Goal: Task Accomplishment & Management: Use online tool/utility

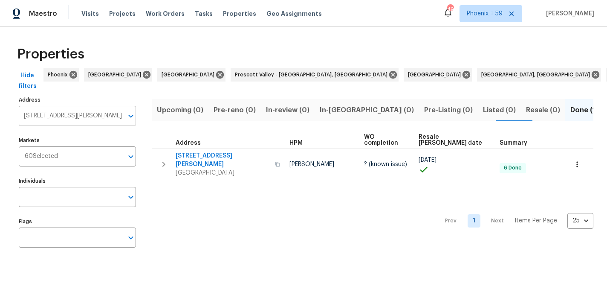
click at [92, 116] on input "310 Ann Baker Ct Charlotte NC 28217" at bounding box center [71, 116] width 104 height 20
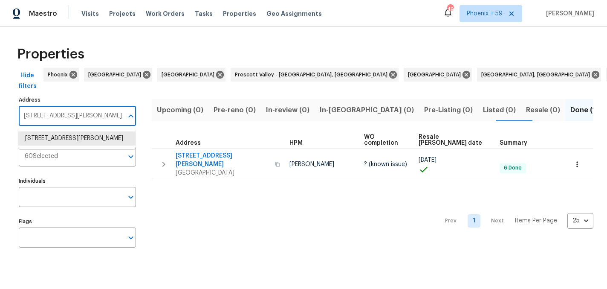
click at [92, 116] on input "310 Ann Baker Ct Charlotte NC 28217" at bounding box center [71, 116] width 104 height 20
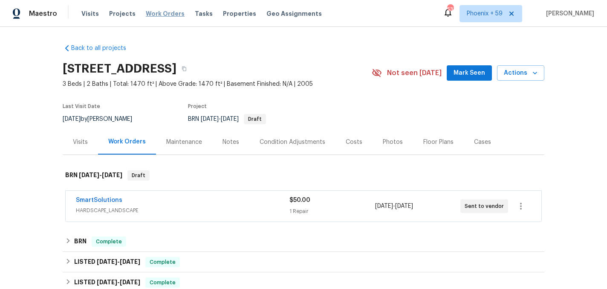
click at [170, 12] on span "Work Orders" at bounding box center [165, 13] width 39 height 9
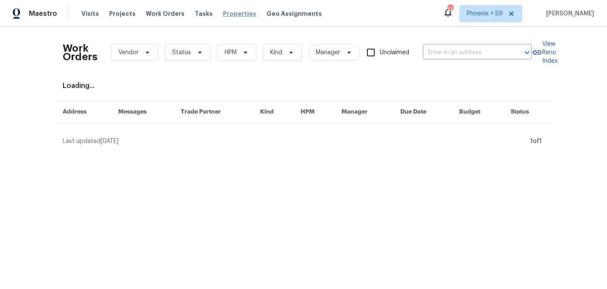
click at [223, 10] on span "Properties" at bounding box center [239, 13] width 33 height 9
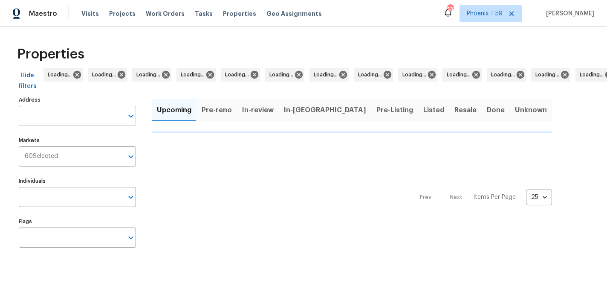
click at [76, 123] on input "Address" at bounding box center [71, 116] width 104 height 20
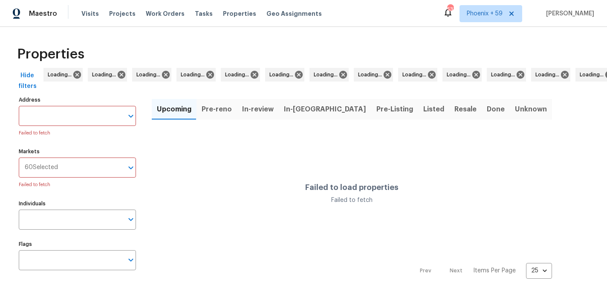
click at [76, 123] on input "Address" at bounding box center [71, 116] width 104 height 20
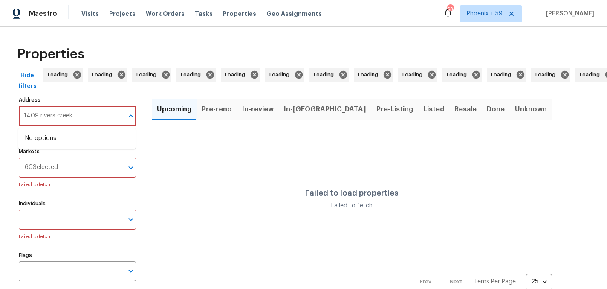
click at [110, 121] on input "1409 rivers creek" at bounding box center [71, 116] width 104 height 20
type input "1409 rivers creek"
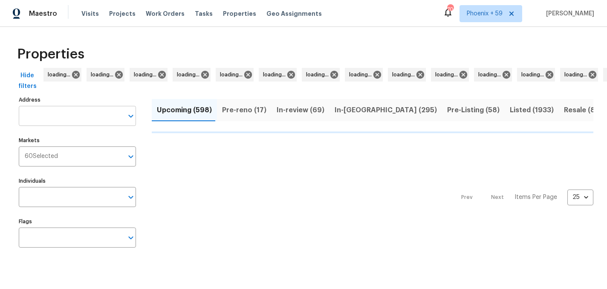
click at [68, 107] on input "Address" at bounding box center [71, 116] width 104 height 20
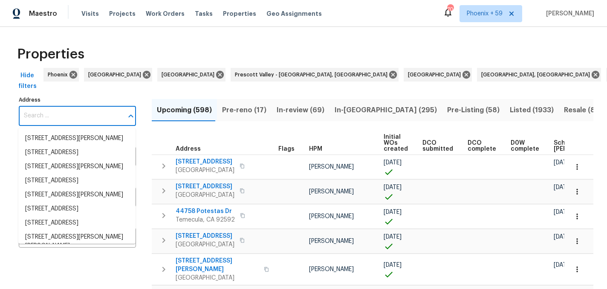
click at [68, 107] on input "Address" at bounding box center [71, 116] width 104 height 20
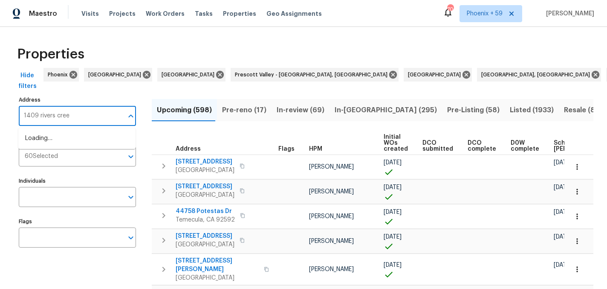
type input "1409 rivers creek"
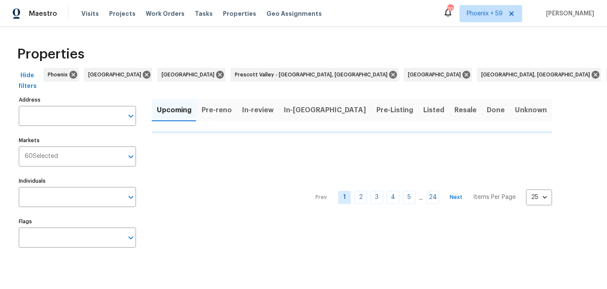
type input "1409 Rivers Creek Ln Little Elm TX 75068"
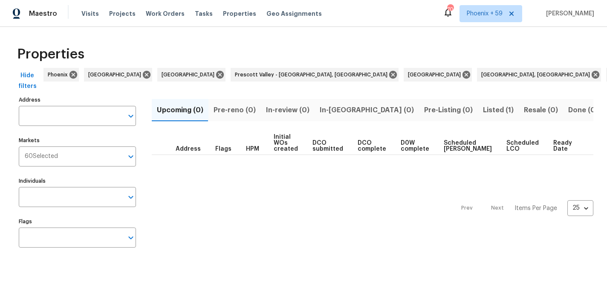
type input "1409 Rivers Creek Ln Little Elm TX 75068"
click at [483, 106] on span "Listed (1)" at bounding box center [498, 110] width 31 height 12
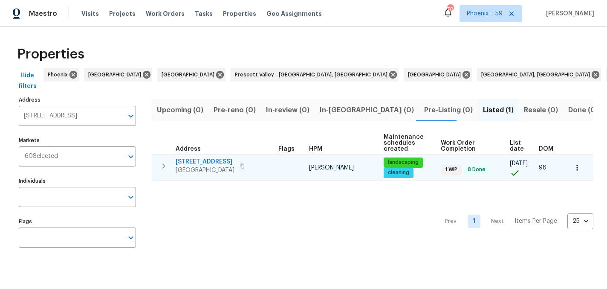
click at [210, 159] on span "1409 Rivers Creek Ln" at bounding box center [205, 161] width 59 height 9
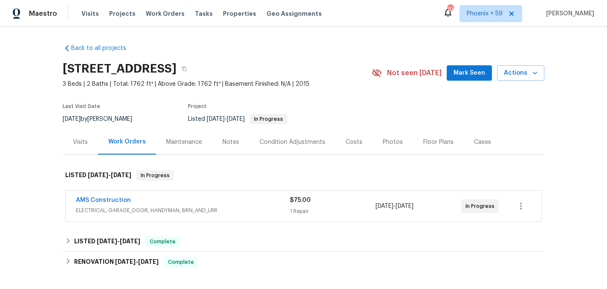
click at [177, 141] on div "Maintenance" at bounding box center [184, 142] width 36 height 9
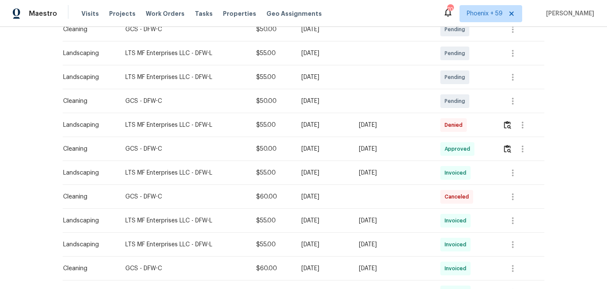
scroll to position [197, 0]
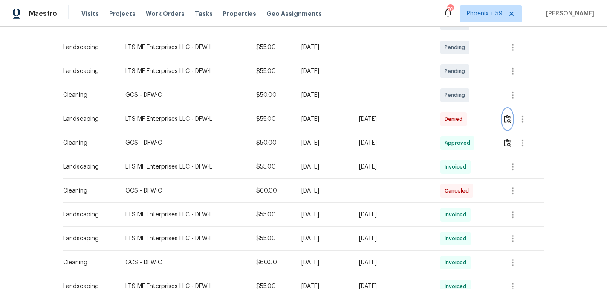
click at [511, 118] on img "button" at bounding box center [507, 119] width 7 height 8
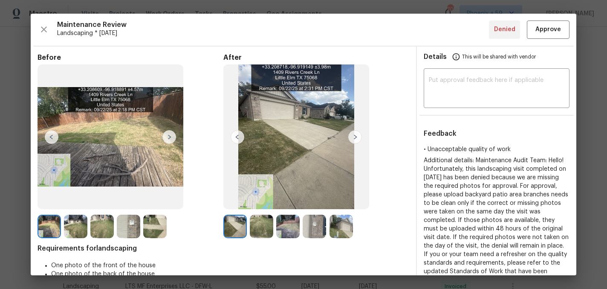
click at [350, 136] on img at bounding box center [355, 137] width 14 height 14
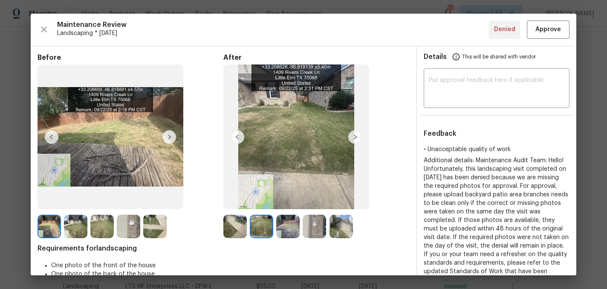
click at [355, 137] on img at bounding box center [355, 137] width 14 height 14
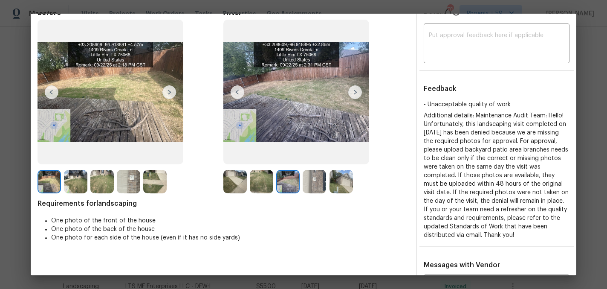
scroll to position [45, 0]
click at [356, 94] on img at bounding box center [355, 92] width 14 height 14
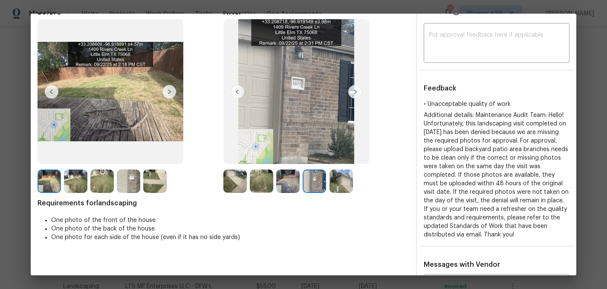
click at [170, 91] on img at bounding box center [169, 92] width 14 height 14
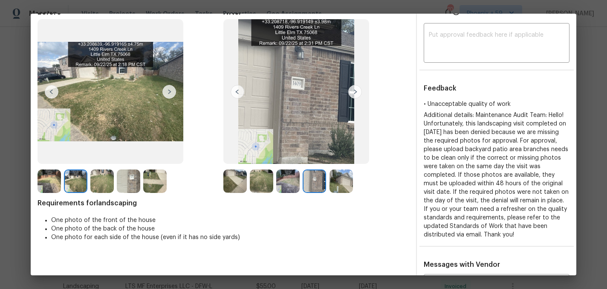
click at [170, 91] on img at bounding box center [169, 92] width 14 height 14
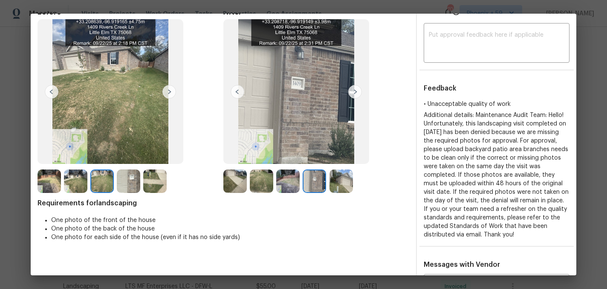
click at [170, 91] on img at bounding box center [169, 92] width 14 height 14
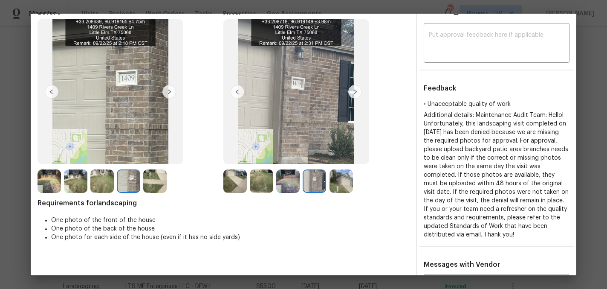
click at [170, 91] on img at bounding box center [169, 92] width 14 height 14
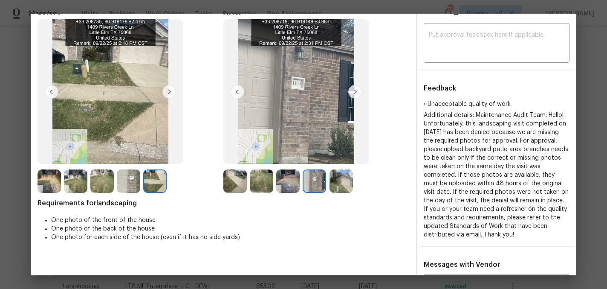
click at [352, 92] on img at bounding box center [355, 92] width 14 height 14
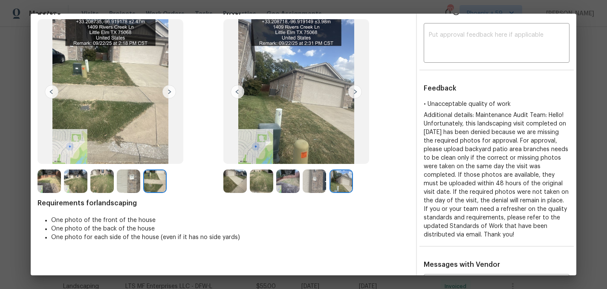
click at [352, 92] on img at bounding box center [355, 92] width 14 height 14
click at [353, 92] on img at bounding box center [355, 92] width 14 height 14
click at [356, 91] on img at bounding box center [355, 92] width 14 height 14
click at [290, 181] on img at bounding box center [287, 180] width 23 height 23
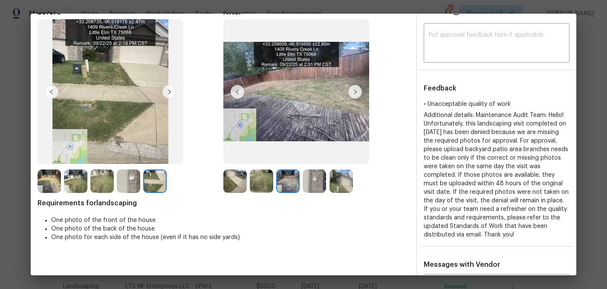
click at [318, 128] on img at bounding box center [296, 91] width 146 height 144
click at [358, 91] on img at bounding box center [355, 92] width 14 height 14
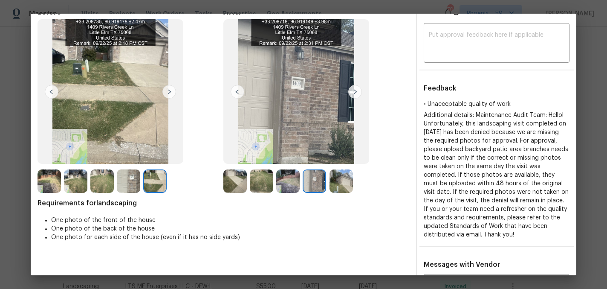
click at [239, 89] on img at bounding box center [238, 92] width 14 height 14
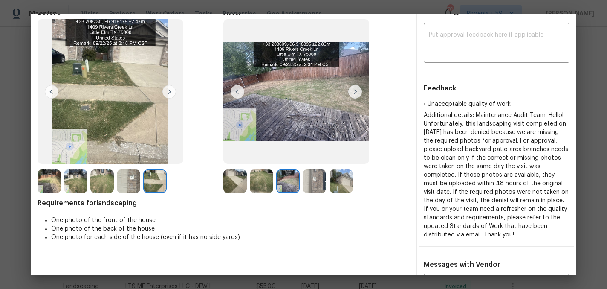
scroll to position [0, 0]
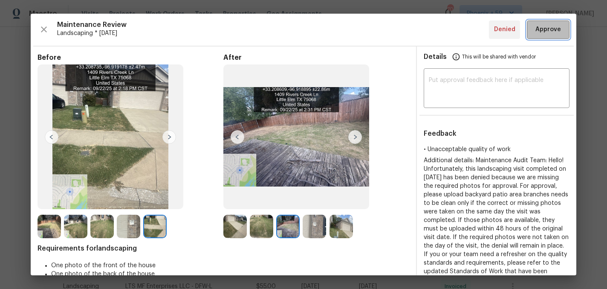
click at [548, 31] on span "Approve" at bounding box center [548, 29] width 26 height 11
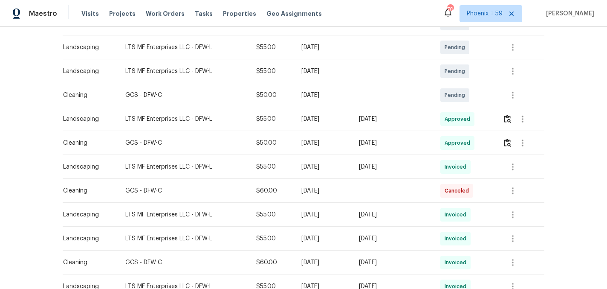
click at [564, 196] on div "Back to all projects [STREET_ADDRESS] 3 Beds | 2 Baths | Total: 1762 ft² | Abov…" at bounding box center [303, 158] width 607 height 262
click at [511, 119] on img "button" at bounding box center [507, 119] width 7 height 8
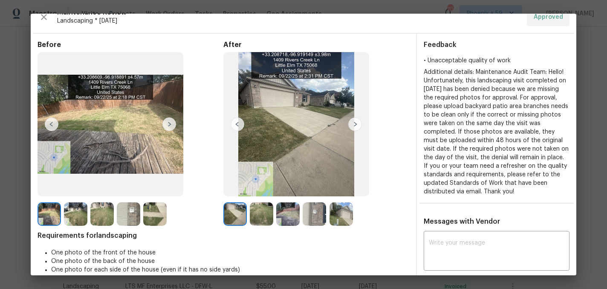
scroll to position [6, 0]
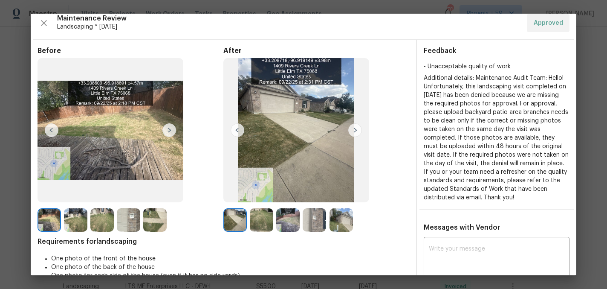
click at [338, 212] on img at bounding box center [340, 219] width 23 height 23
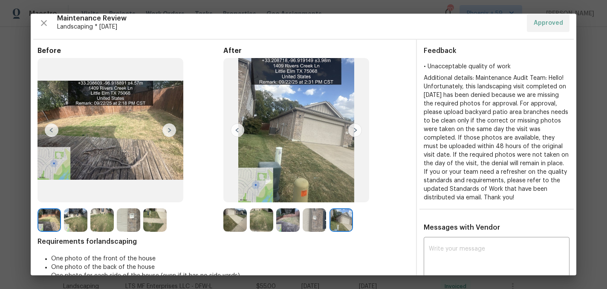
click at [287, 219] on img at bounding box center [287, 219] width 23 height 23
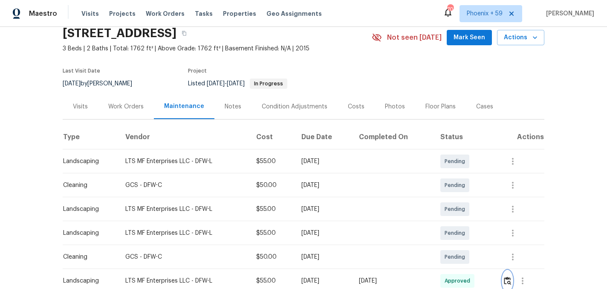
scroll to position [0, 0]
